Goal: Task Accomplishment & Management: Use online tool/utility

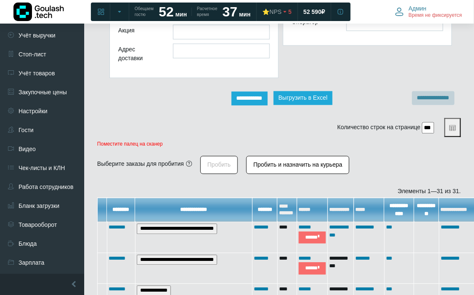
scroll to position [373, 0]
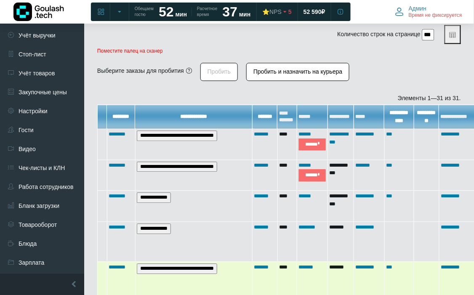
click at [179, 295] on td "**********" at bounding box center [193, 281] width 117 height 40
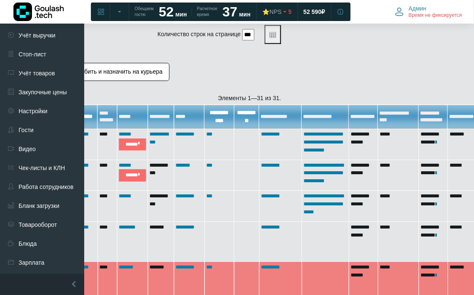
scroll to position [373, 178]
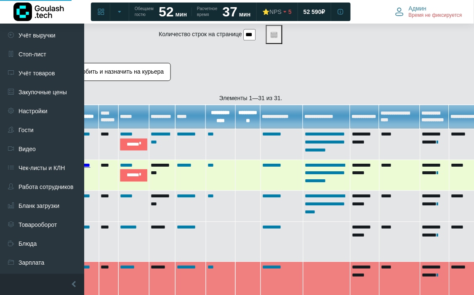
click at [89, 168] on link "*******" at bounding box center [83, 164] width 15 height 5
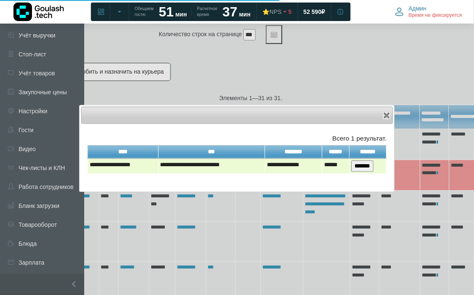
click at [356, 162] on input "*******" at bounding box center [362, 165] width 22 height 11
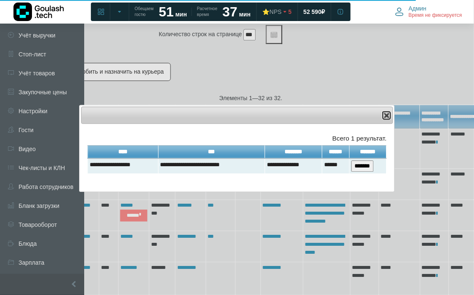
click at [385, 114] on span "button" at bounding box center [386, 115] width 7 height 7
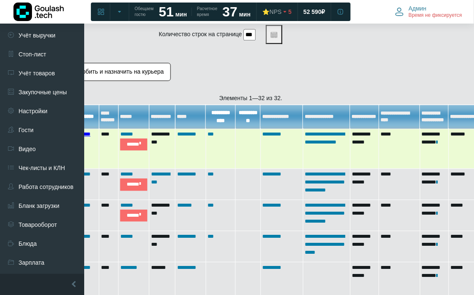
click at [88, 132] on link "*******" at bounding box center [83, 133] width 15 height 5
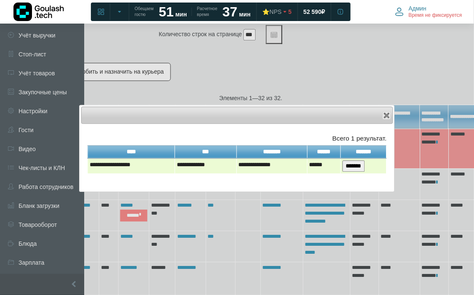
click at [364, 160] on input "*******" at bounding box center [353, 165] width 22 height 11
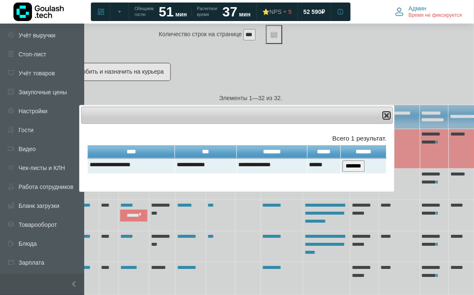
click at [386, 117] on span "button" at bounding box center [386, 115] width 7 height 7
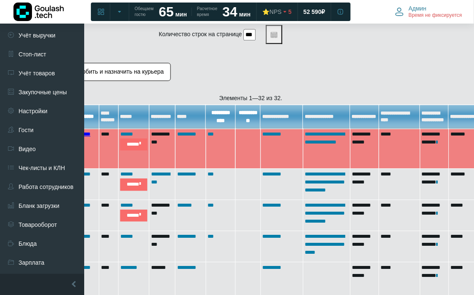
click at [90, 135] on link "*******" at bounding box center [83, 133] width 15 height 5
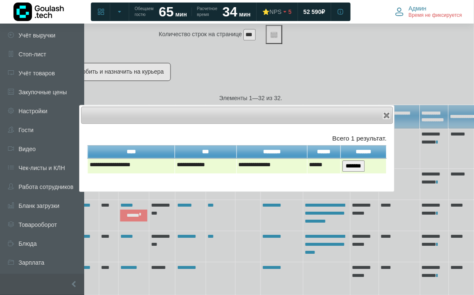
click at [358, 158] on td "*******" at bounding box center [364, 166] width 46 height 16
click at [359, 162] on input "*******" at bounding box center [353, 165] width 22 height 11
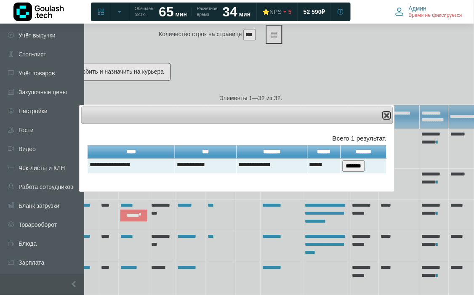
click at [384, 113] on span "button" at bounding box center [386, 115] width 7 height 7
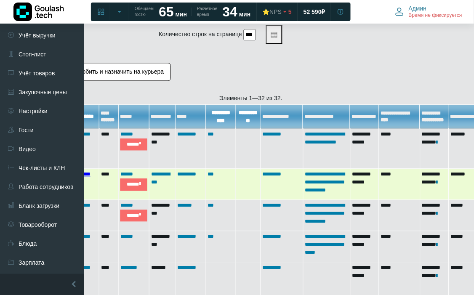
click at [88, 177] on link "*******" at bounding box center [83, 173] width 15 height 5
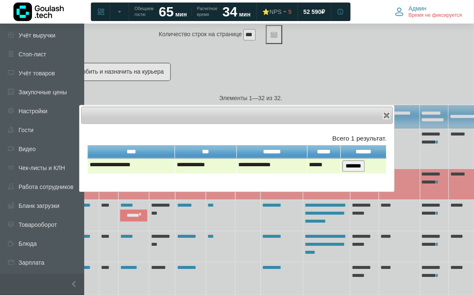
click at [358, 170] on input "*******" at bounding box center [353, 165] width 22 height 11
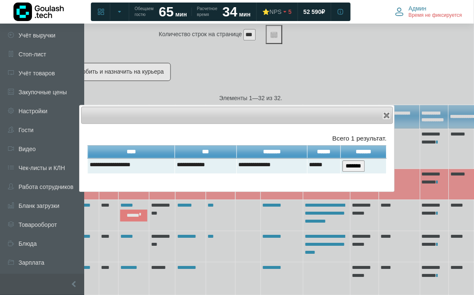
click at [390, 116] on div "Close" at bounding box center [237, 114] width 312 height 17
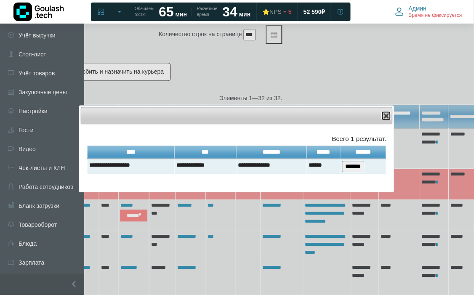
click at [386, 115] on span "button" at bounding box center [386, 115] width 7 height 7
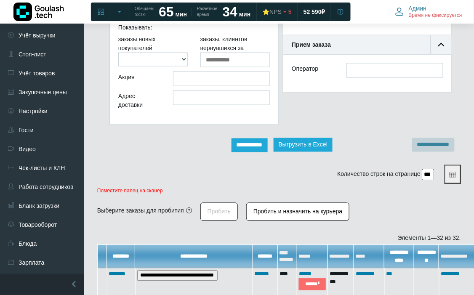
scroll to position [0, 0]
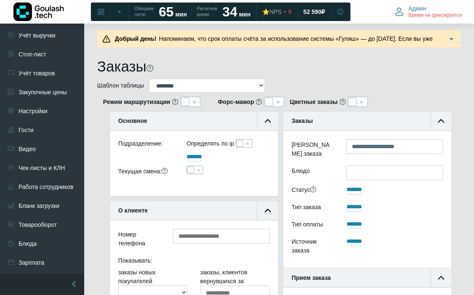
click at [191, 107] on div "Режим маршрутизации Форс-мажор Цветные заказы Основное Подразделение: Определят…" at bounding box center [282, 241] width 358 height 289
click at [190, 107] on span at bounding box center [190, 102] width 20 height 10
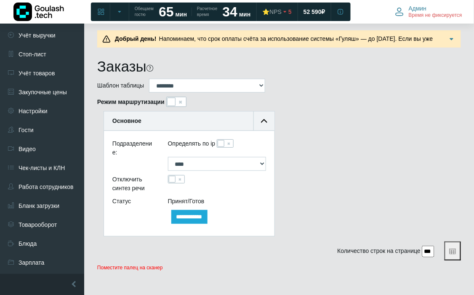
scroll to position [47, 0]
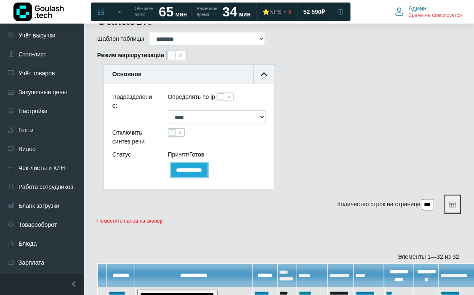
click at [195, 169] on input "**********" at bounding box center [189, 170] width 36 height 14
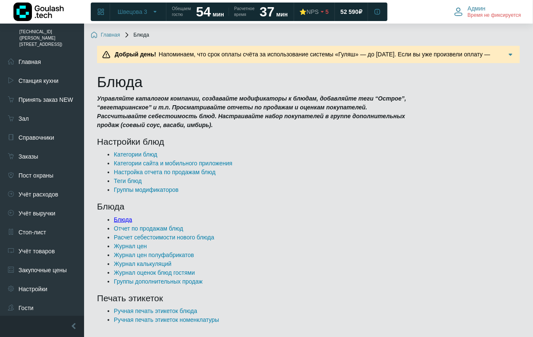
click at [117, 217] on link "Блюда" at bounding box center [123, 219] width 18 height 7
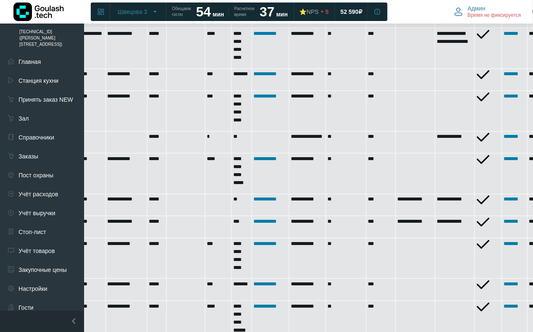
scroll to position [495, 187]
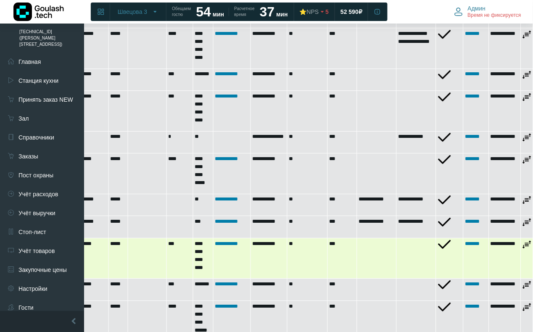
click at [525, 239] on td at bounding box center [527, 259] width 12 height 40
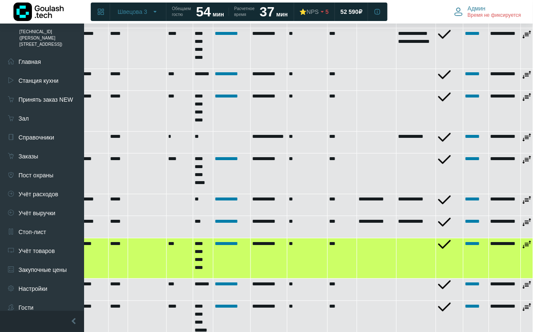
click at [526, 240] on img at bounding box center [527, 244] width 8 height 8
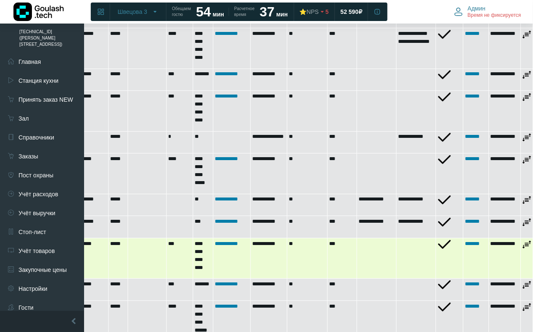
click at [526, 240] on img at bounding box center [527, 244] width 8 height 8
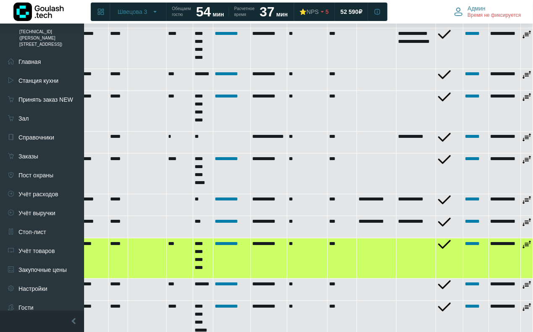
click at [526, 240] on img at bounding box center [527, 244] width 8 height 8
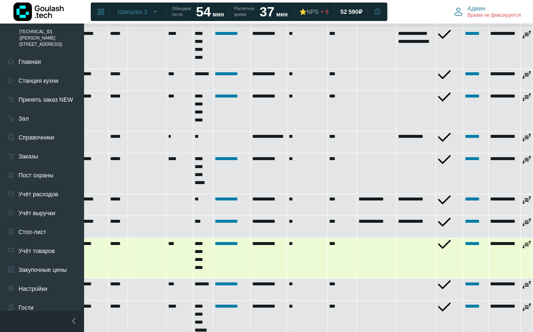
drag, startPoint x: 526, startPoint y: 219, endPoint x: 527, endPoint y: 227, distance: 8.4
click at [527, 239] on td at bounding box center [527, 259] width 12 height 40
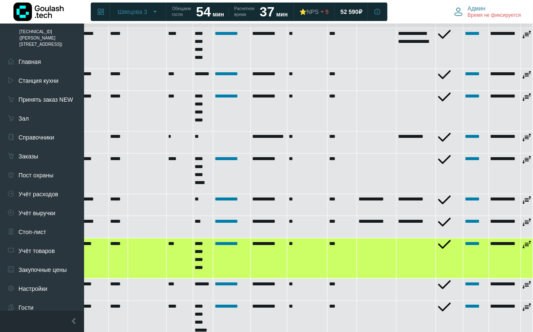
click at [526, 240] on img at bounding box center [527, 244] width 8 height 8
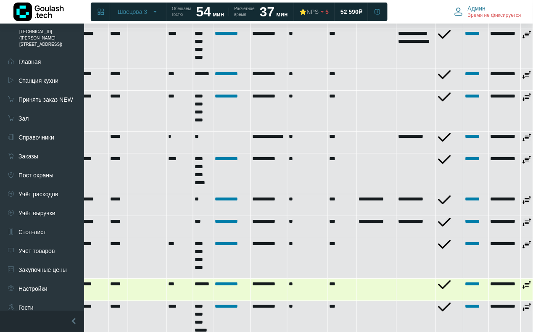
drag, startPoint x: 526, startPoint y: 220, endPoint x: 525, endPoint y: 257, distance: 37.1
click at [531, 281] on img at bounding box center [527, 285] width 8 height 8
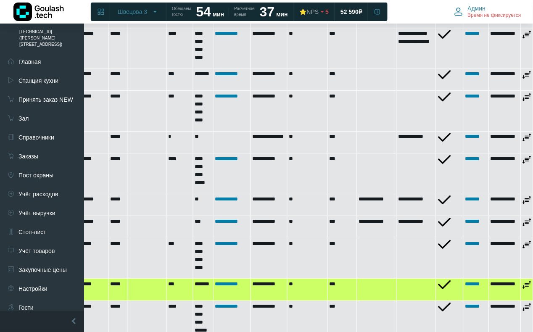
click at [531, 281] on img at bounding box center [527, 285] width 8 height 8
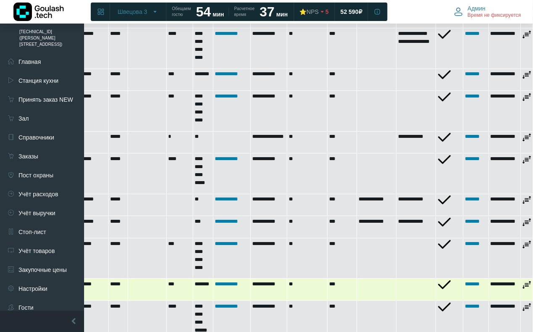
click at [531, 281] on img at bounding box center [527, 285] width 8 height 8
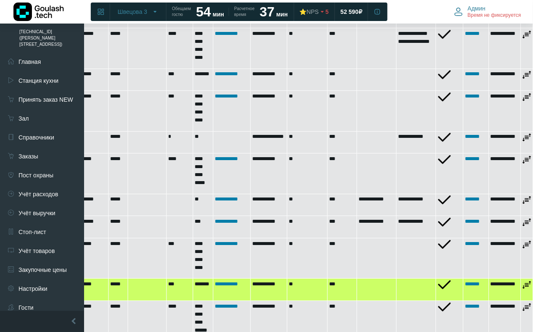
click at [531, 281] on img at bounding box center [527, 285] width 8 height 8
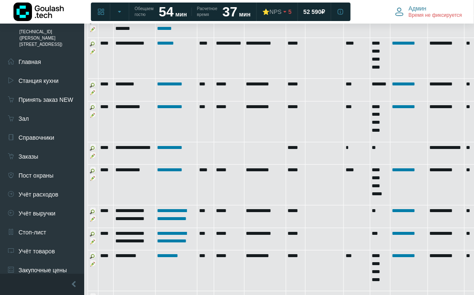
scroll to position [495, 246]
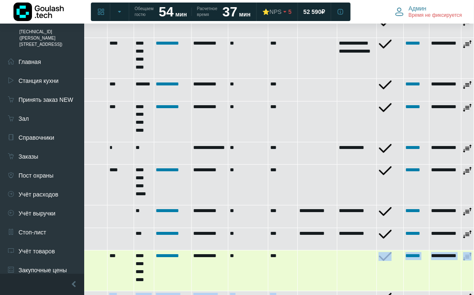
drag, startPoint x: 335, startPoint y: 264, endPoint x: 339, endPoint y: 241, distance: 23.0
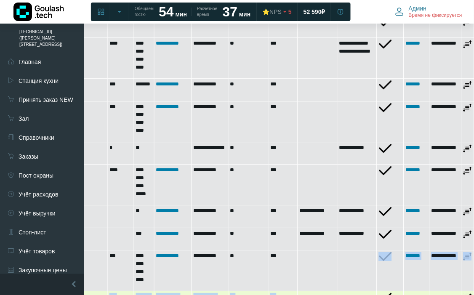
click at [468, 293] on img at bounding box center [467, 297] width 8 height 8
drag, startPoint x: 468, startPoint y: 263, endPoint x: 468, endPoint y: 270, distance: 6.7
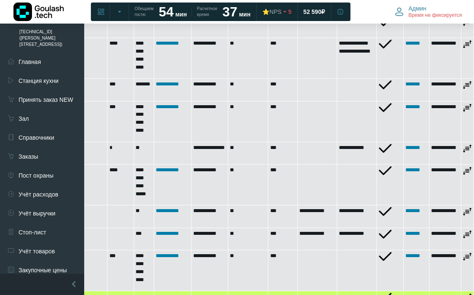
click at [468, 293] on img at bounding box center [467, 297] width 8 height 8
click at [466, 293] on img at bounding box center [467, 297] width 8 height 8
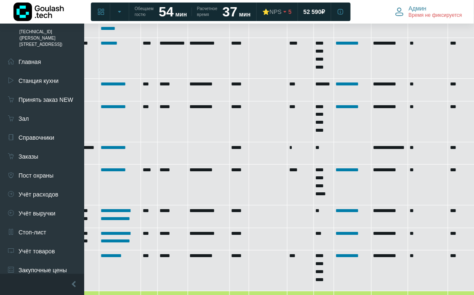
scroll to position [495, 0]
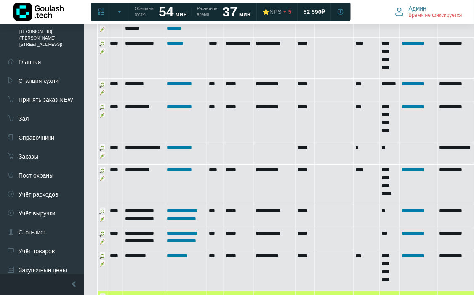
drag, startPoint x: 153, startPoint y: 263, endPoint x: 146, endPoint y: 267, distance: 7.7
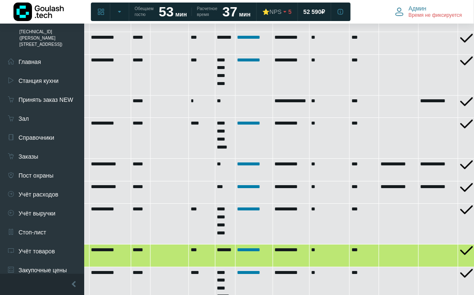
scroll to position [541, 246]
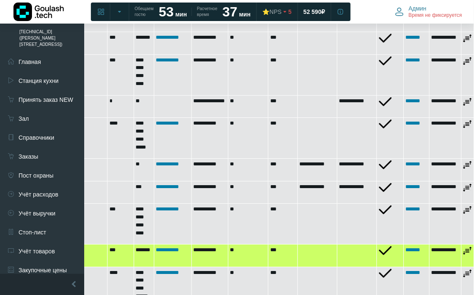
click at [465, 246] on img at bounding box center [467, 250] width 8 height 8
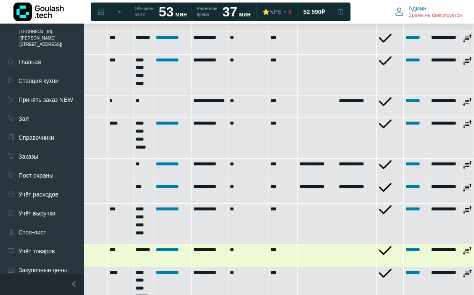
click at [466, 246] on img at bounding box center [467, 250] width 8 height 8
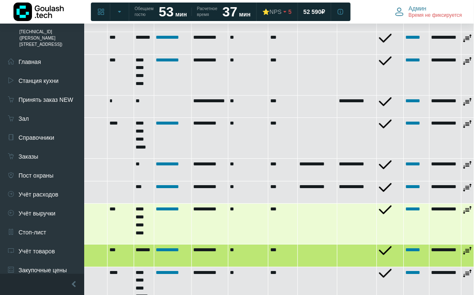
drag, startPoint x: 466, startPoint y: 217, endPoint x: 427, endPoint y: 197, distance: 43.7
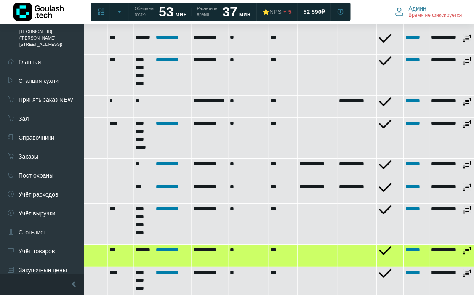
click at [463, 246] on img at bounding box center [467, 250] width 8 height 8
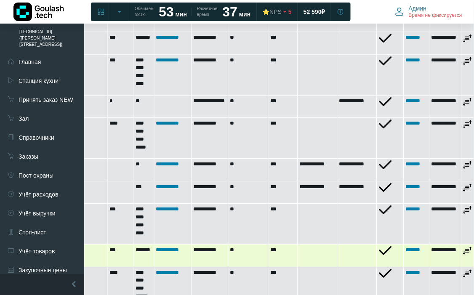
click at [469, 246] on img at bounding box center [467, 250] width 8 height 8
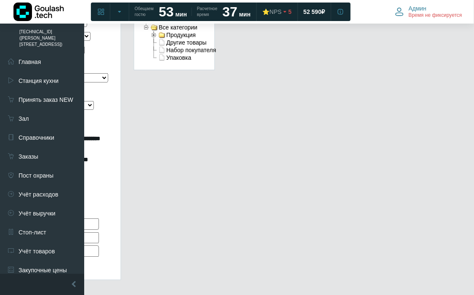
scroll to position [308, 246]
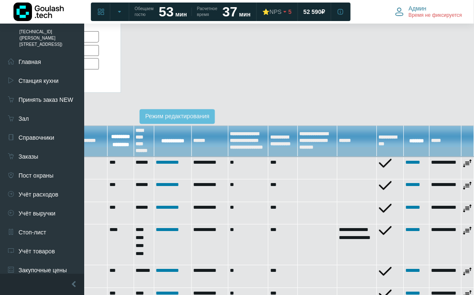
click at [467, 154] on th at bounding box center [468, 141] width 13 height 31
click at [465, 147] on th at bounding box center [468, 141] width 13 height 31
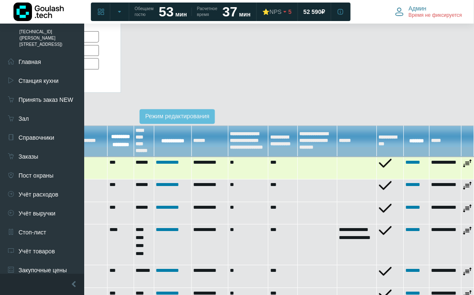
drag, startPoint x: 469, startPoint y: 188, endPoint x: 468, endPoint y: 175, distance: 13.5
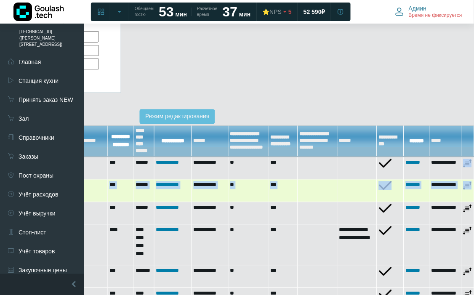
click at [467, 188] on td at bounding box center [468, 191] width 13 height 22
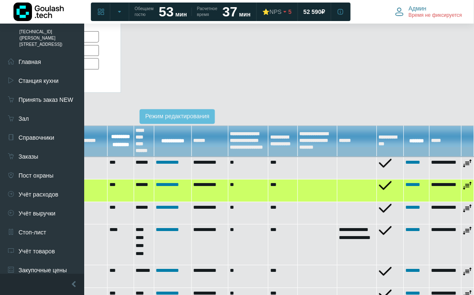
click at [467, 181] on img at bounding box center [467, 185] width 8 height 8
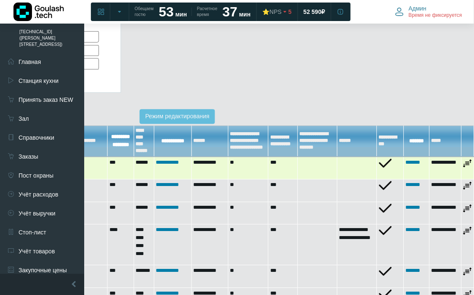
drag, startPoint x: 467, startPoint y: 180, endPoint x: 465, endPoint y: 171, distance: 9.0
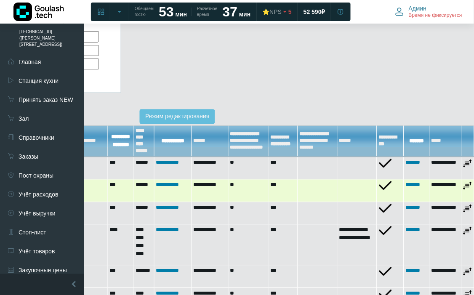
click at [465, 187] on img at bounding box center [467, 185] width 8 height 8
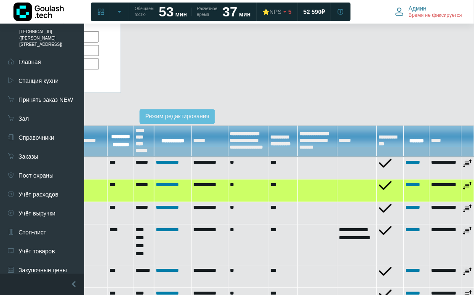
click at [465, 187] on img at bounding box center [467, 185] width 8 height 8
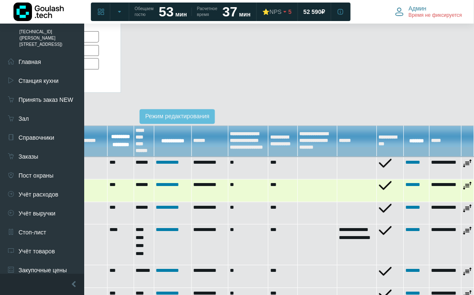
click at [464, 185] on img at bounding box center [467, 185] width 8 height 8
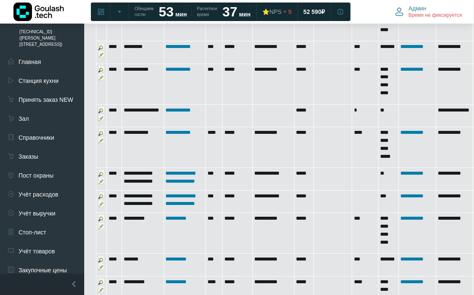
scroll to position [532, 0]
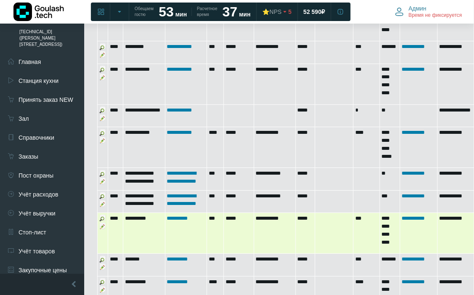
click at [101, 223] on img at bounding box center [102, 226] width 7 height 7
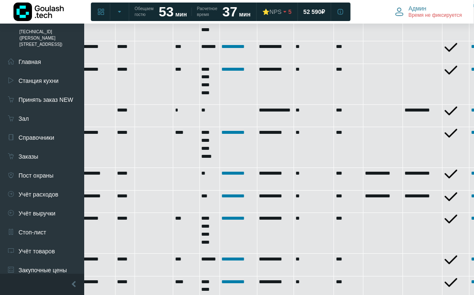
scroll to position [532, 246]
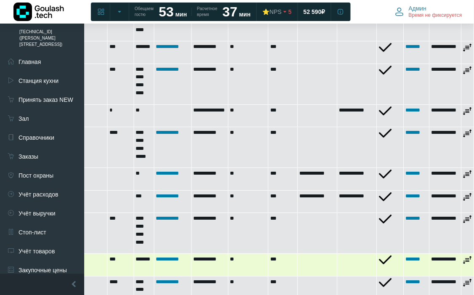
click at [466, 255] on img at bounding box center [467, 259] width 8 height 8
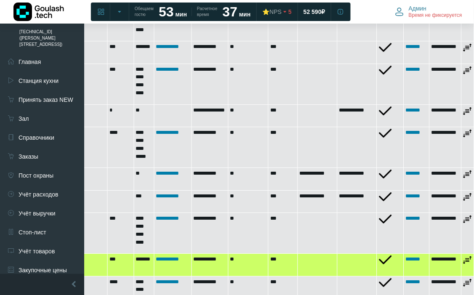
click at [466, 255] on img at bounding box center [467, 259] width 8 height 8
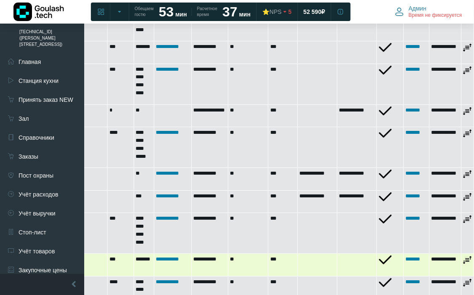
drag, startPoint x: 308, startPoint y: 227, endPoint x: 301, endPoint y: 226, distance: 6.4
click at [307, 254] on td at bounding box center [318, 265] width 40 height 22
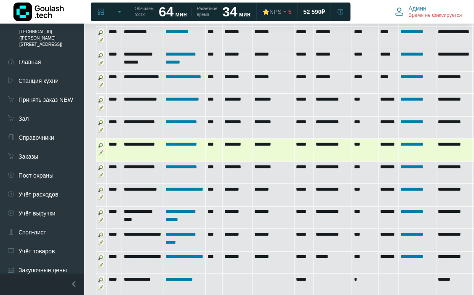
scroll to position [4132, 1]
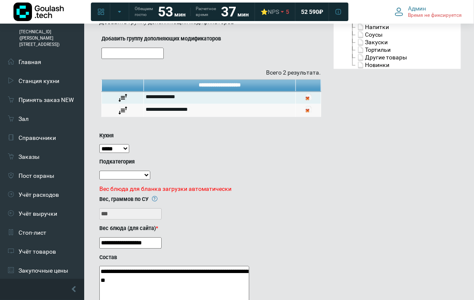
scroll to position [561, 0]
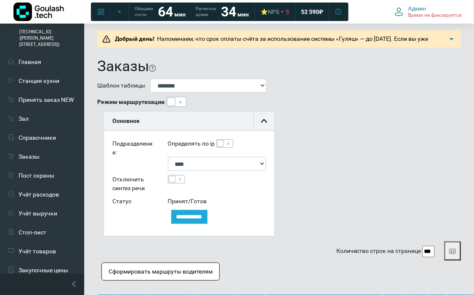
click at [220, 146] on span at bounding box center [220, 143] width 7 height 7
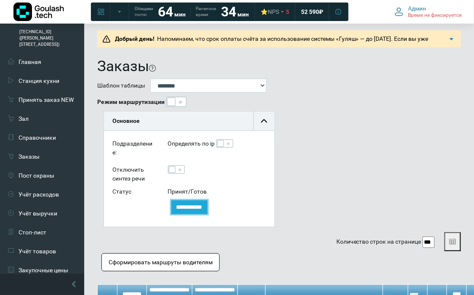
click at [195, 213] on input "**********" at bounding box center [189, 207] width 36 height 14
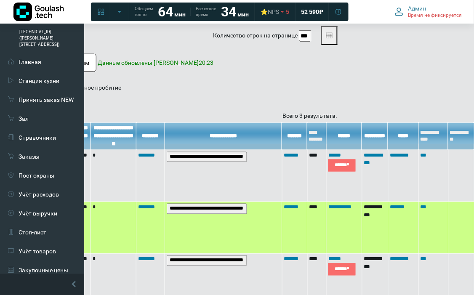
scroll to position [206, 126]
